Goal: Information Seeking & Learning: Check status

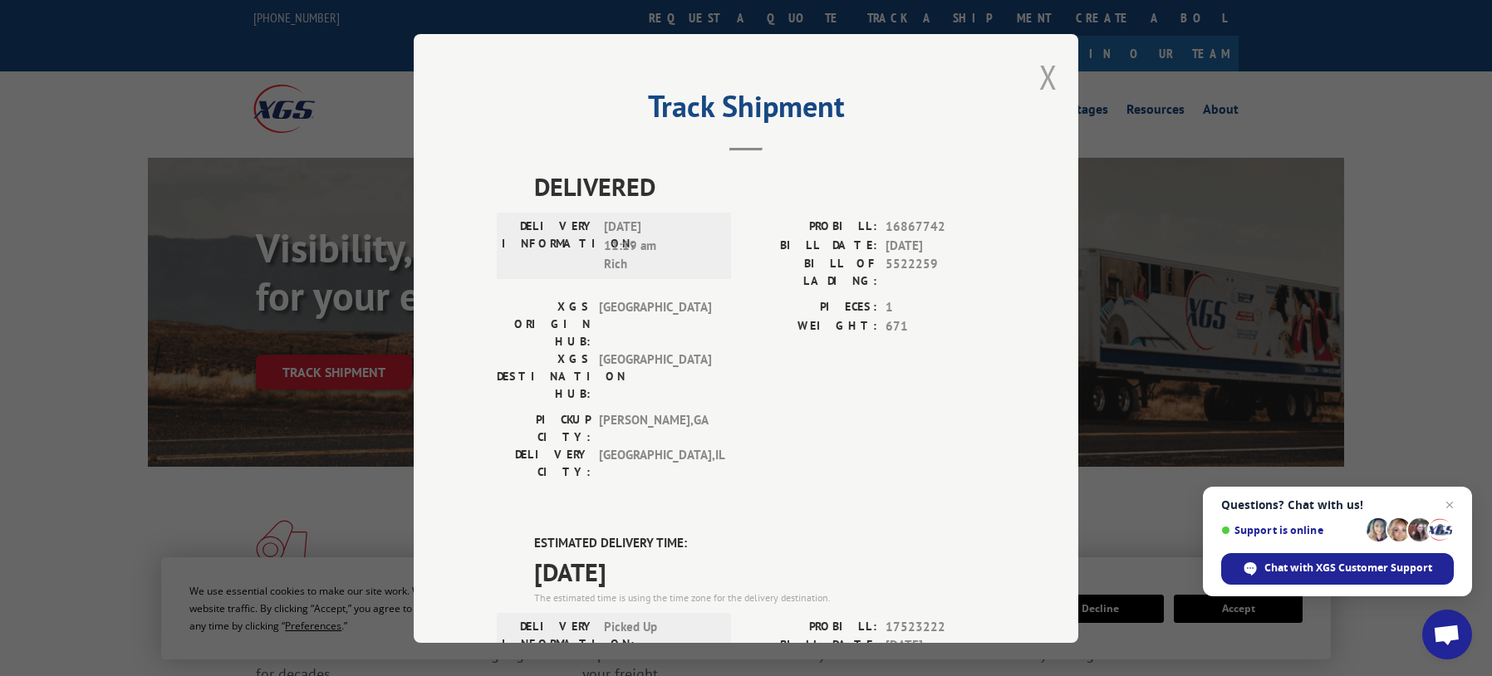
click at [1042, 68] on button "Close modal" at bounding box center [1048, 77] width 18 height 44
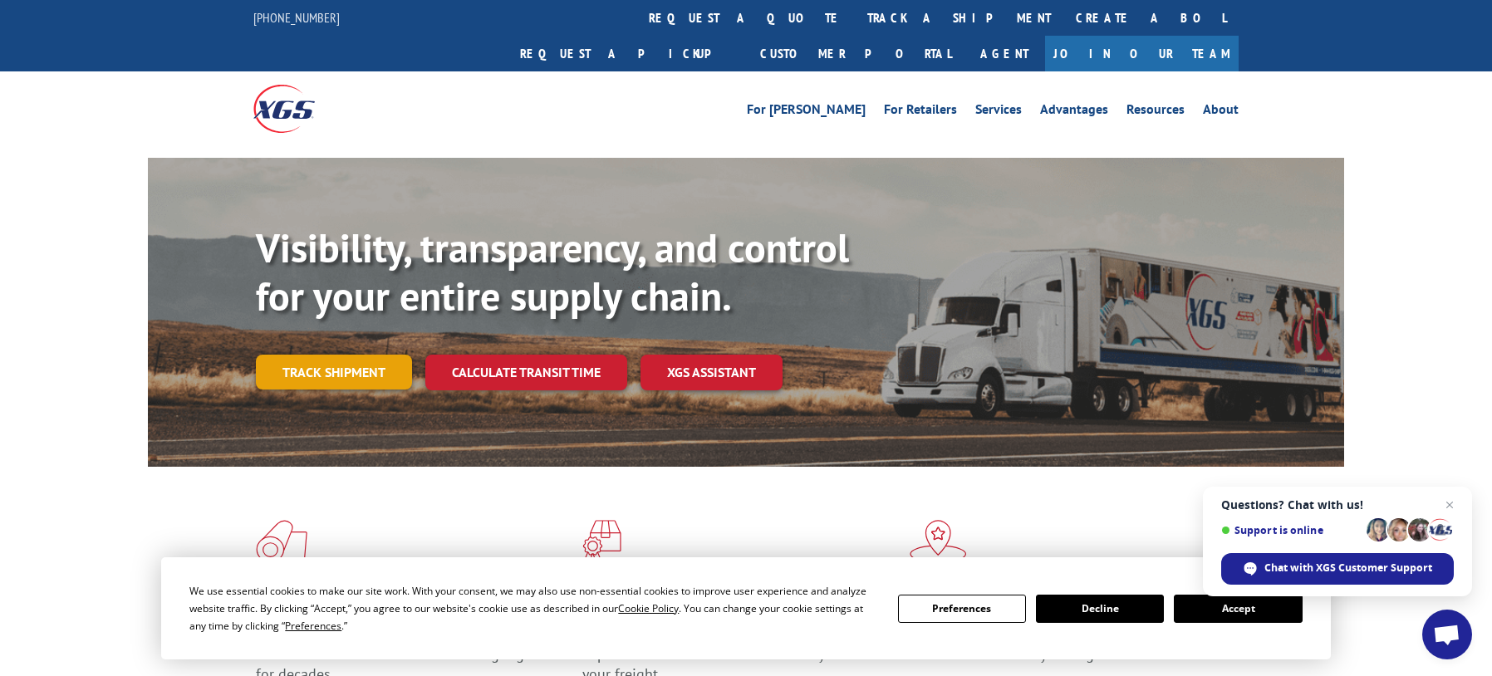
click at [323, 355] on link "Track shipment" at bounding box center [334, 372] width 156 height 35
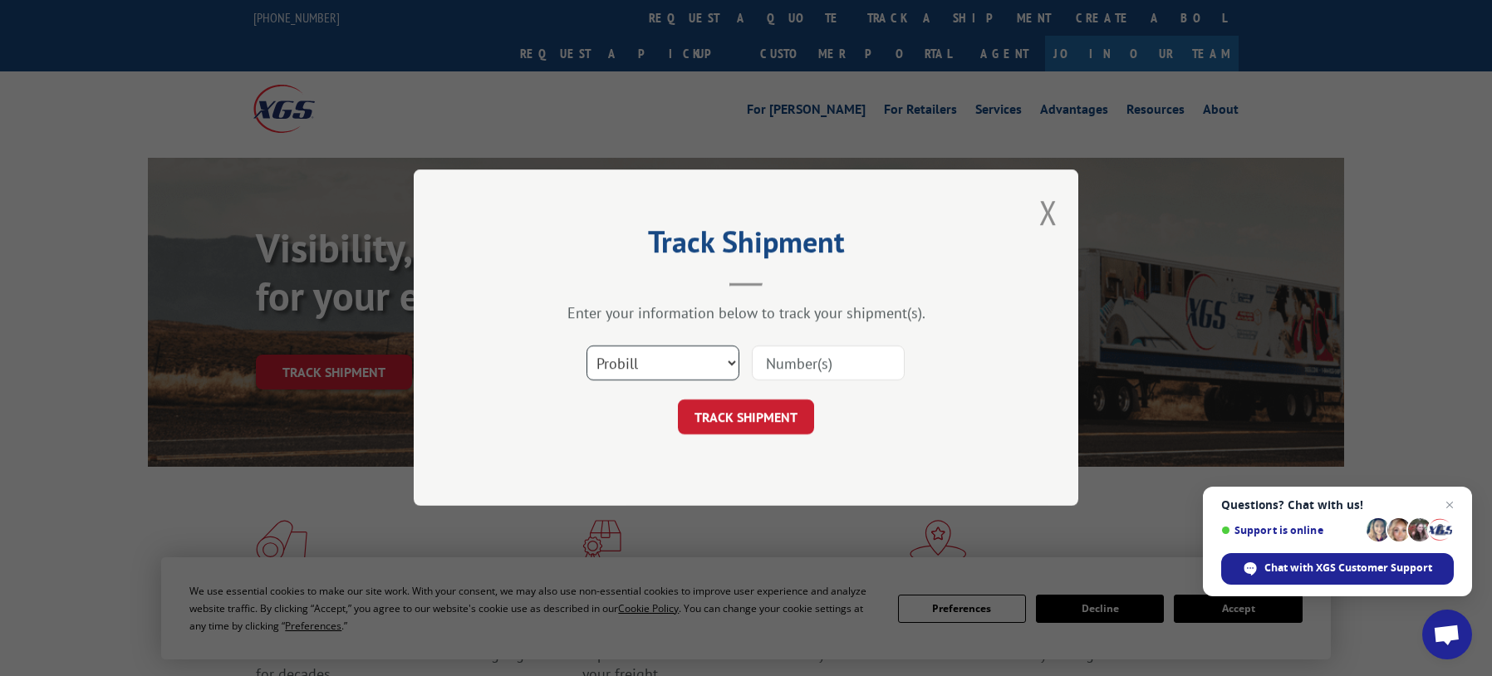
click at [627, 370] on select "Select category... Probill BOL PO" at bounding box center [662, 363] width 153 height 35
select select "bol"
click at [586, 346] on select "Select category... Probill BOL PO" at bounding box center [662, 363] width 153 height 35
click at [782, 363] on input at bounding box center [828, 363] width 153 height 35
paste input "5509729"
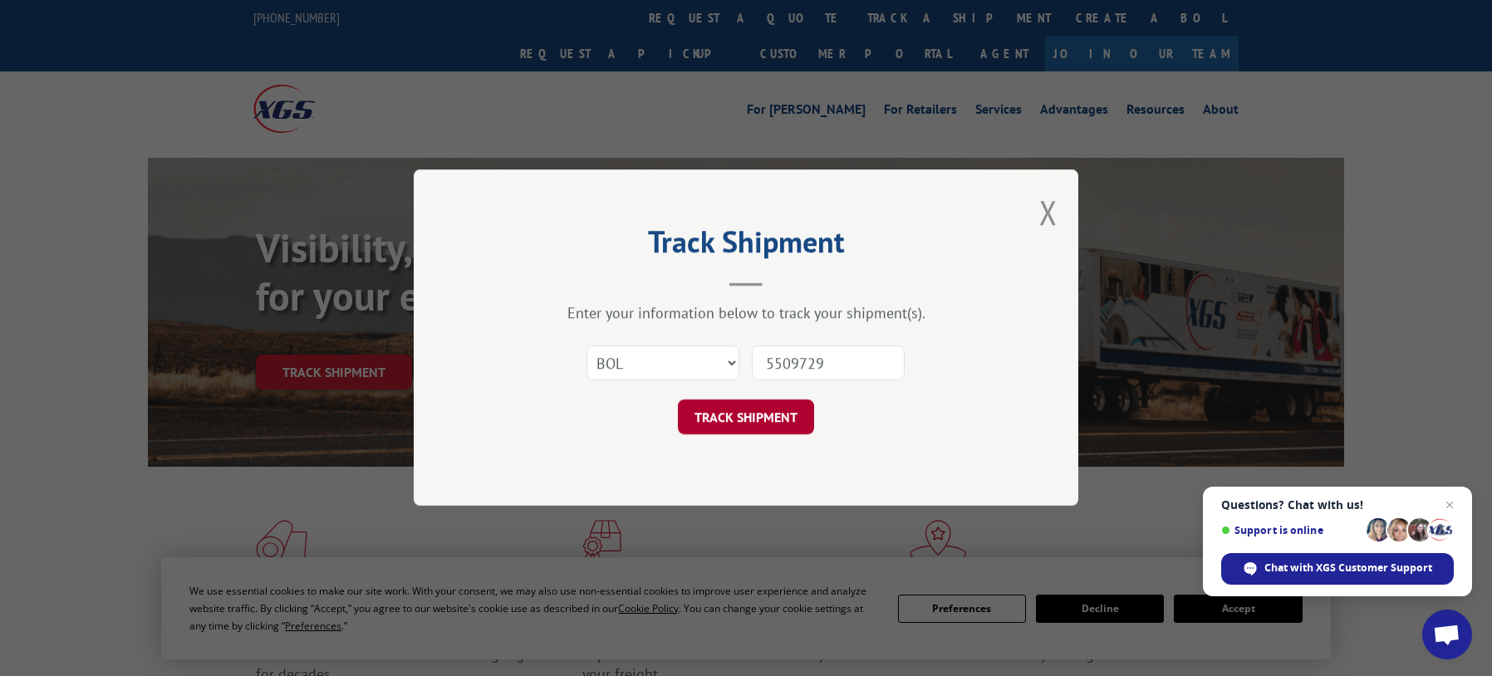
type input "5509729"
click at [754, 419] on button "TRACK SHIPMENT" at bounding box center [746, 417] width 136 height 35
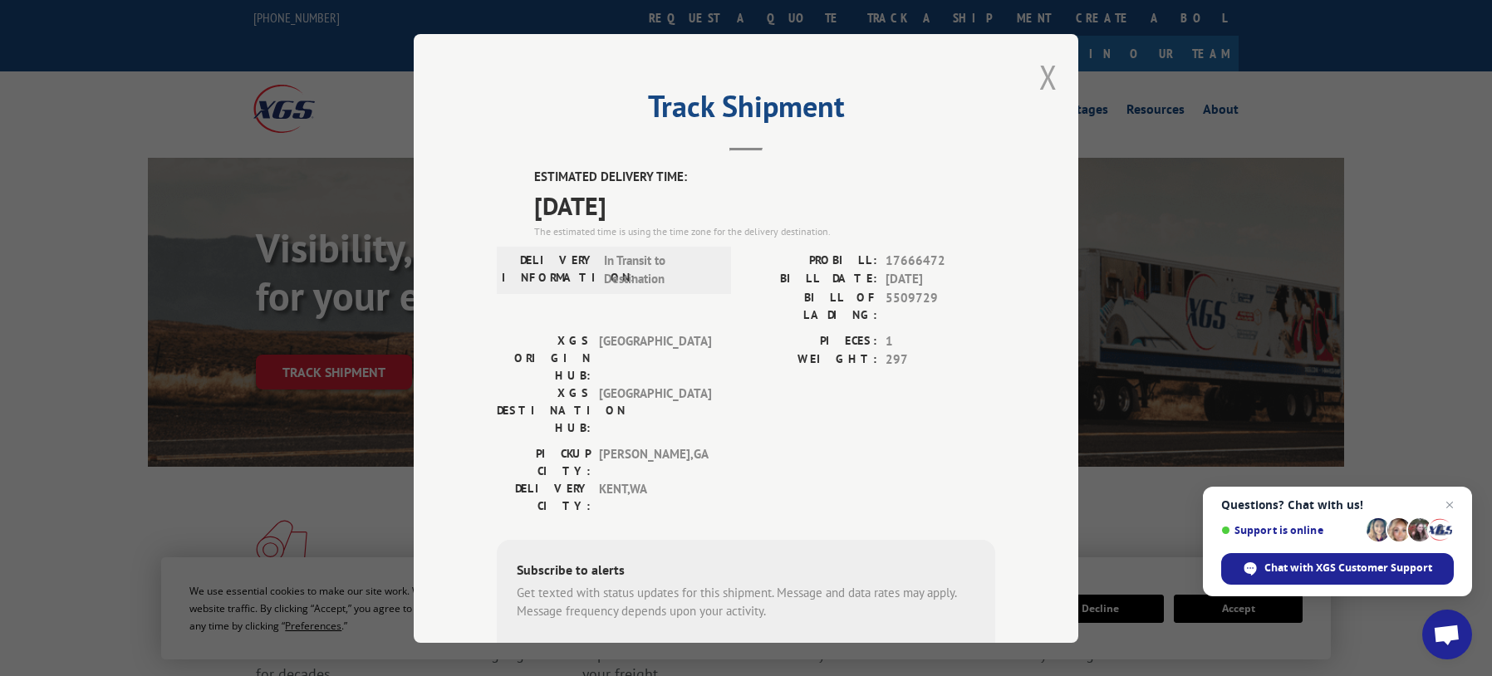
click at [1042, 83] on button "Close modal" at bounding box center [1048, 77] width 18 height 44
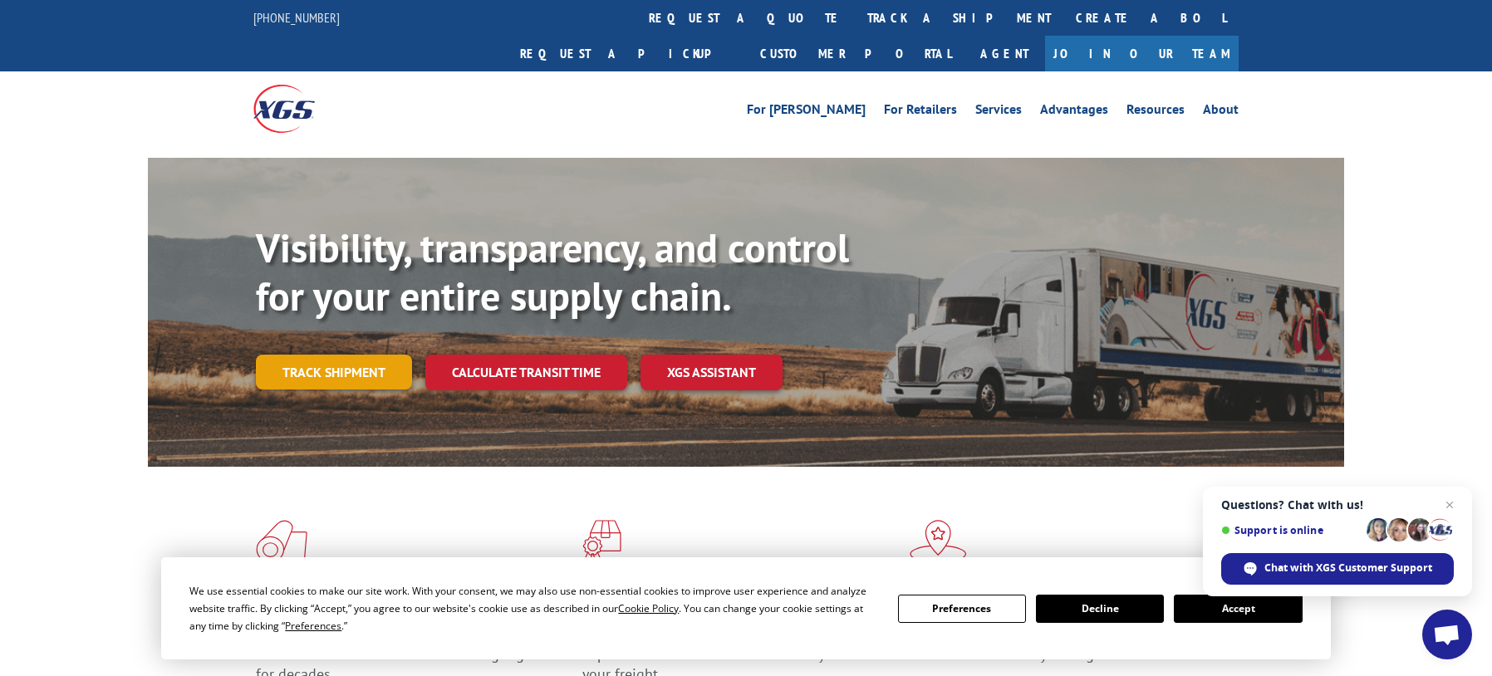
click at [355, 355] on link "Track shipment" at bounding box center [334, 372] width 156 height 35
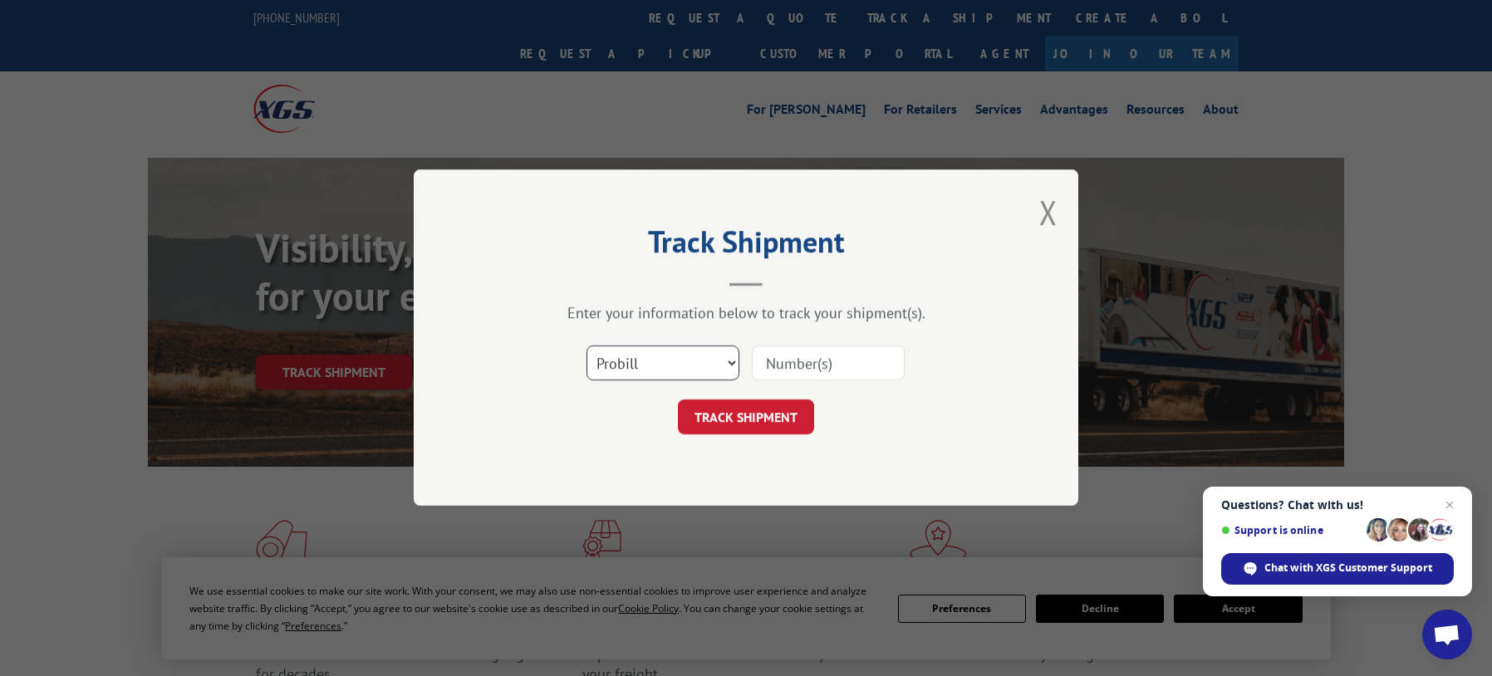
click at [631, 364] on select "Select category... Probill BOL PO" at bounding box center [662, 363] width 153 height 35
select select "bol"
click at [586, 346] on select "Select category... Probill BOL PO" at bounding box center [662, 363] width 153 height 35
click at [787, 357] on input at bounding box center [828, 363] width 153 height 35
paste input "5509741"
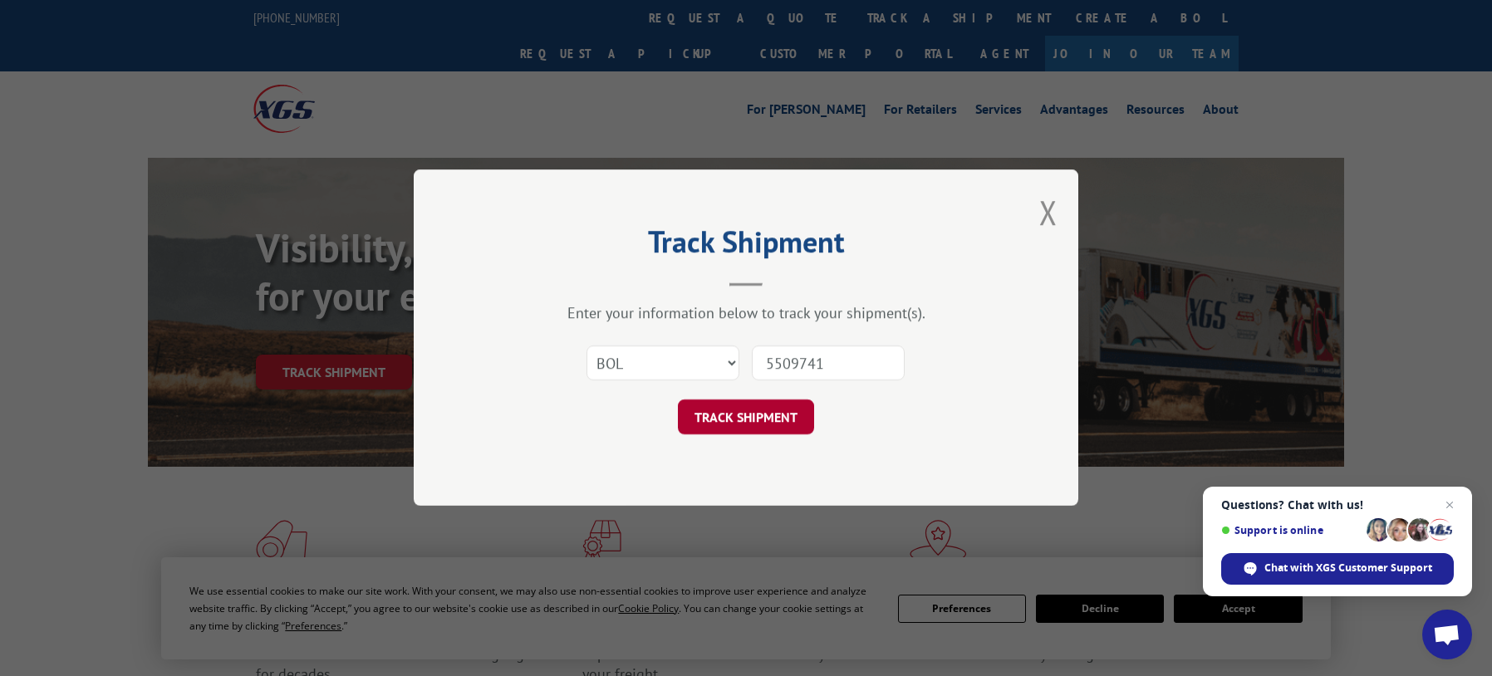
type input "5509741"
click at [765, 411] on button "TRACK SHIPMENT" at bounding box center [746, 417] width 136 height 35
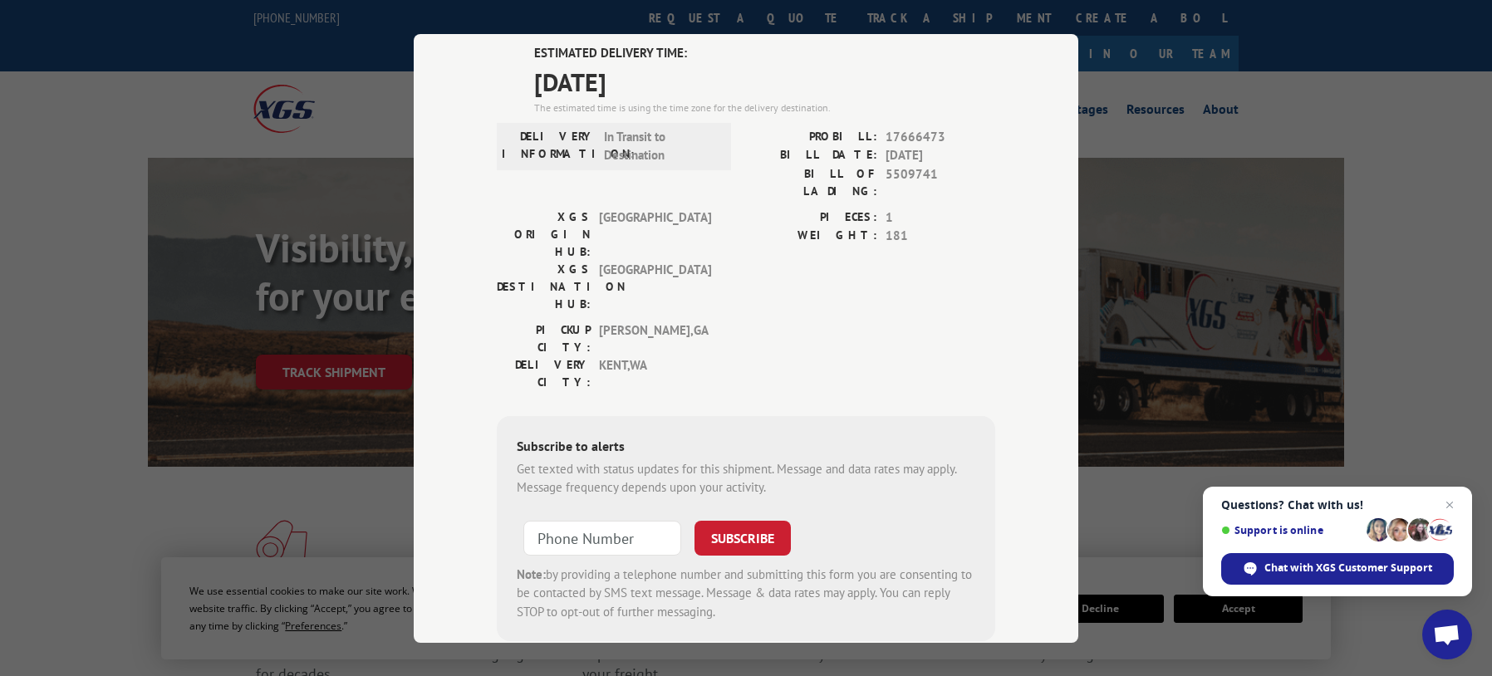
scroll to position [139, 0]
